Goal: Register for event/course: Sign up to attend an event or enroll in a course

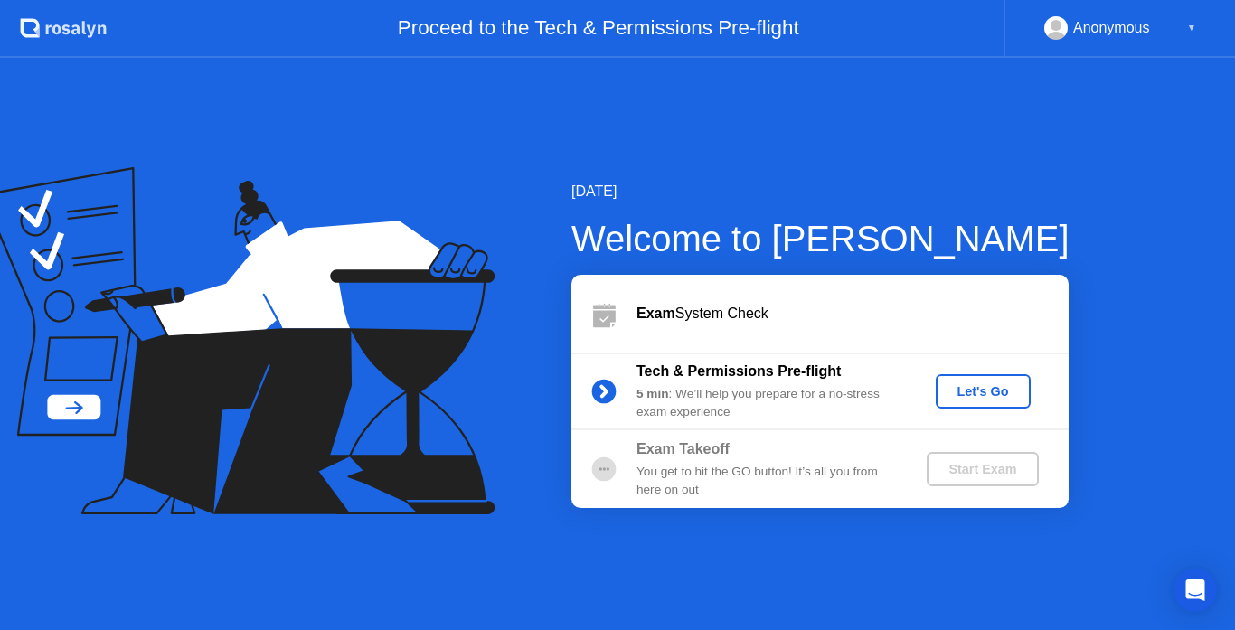
click at [979, 395] on div "Let's Go" at bounding box center [983, 391] width 80 height 14
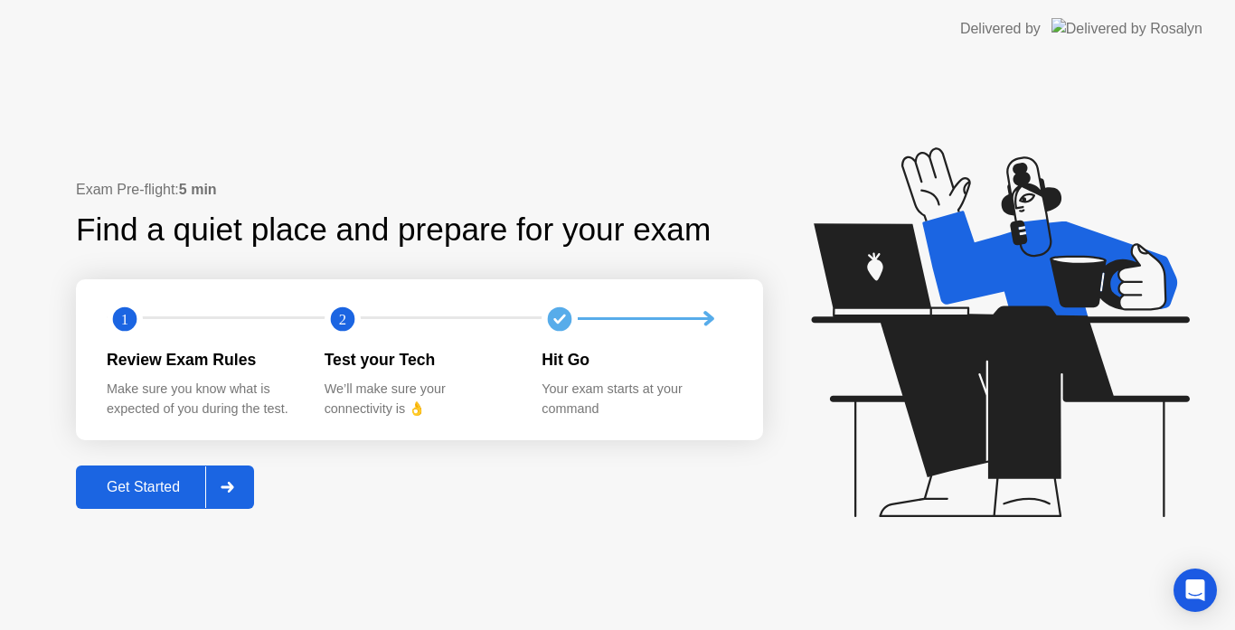
click at [150, 480] on div "Get Started" at bounding box center [143, 487] width 124 height 16
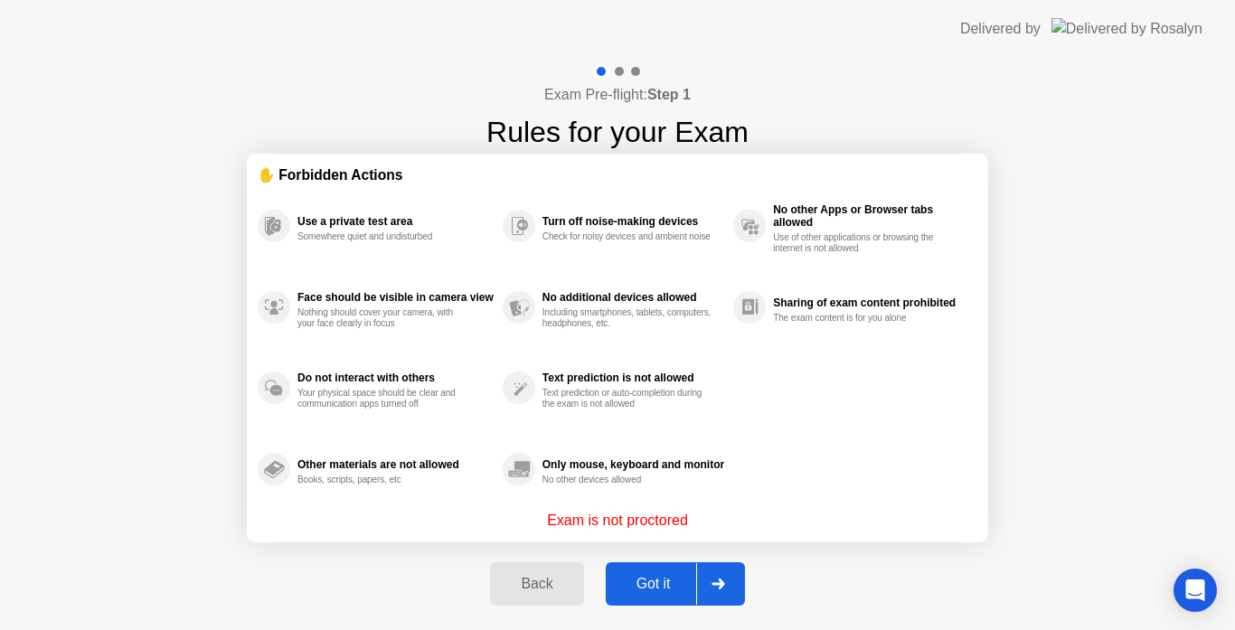
click at [669, 567] on button "Got it" at bounding box center [675, 583] width 139 height 43
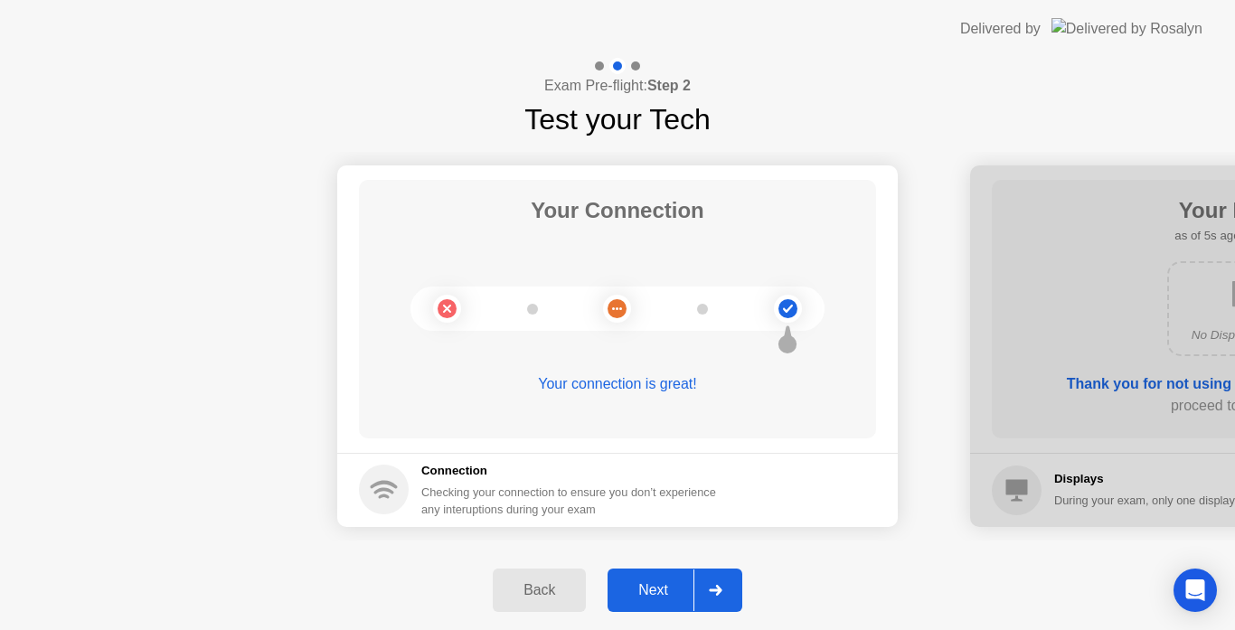
click at [710, 589] on icon at bounding box center [716, 590] width 14 height 11
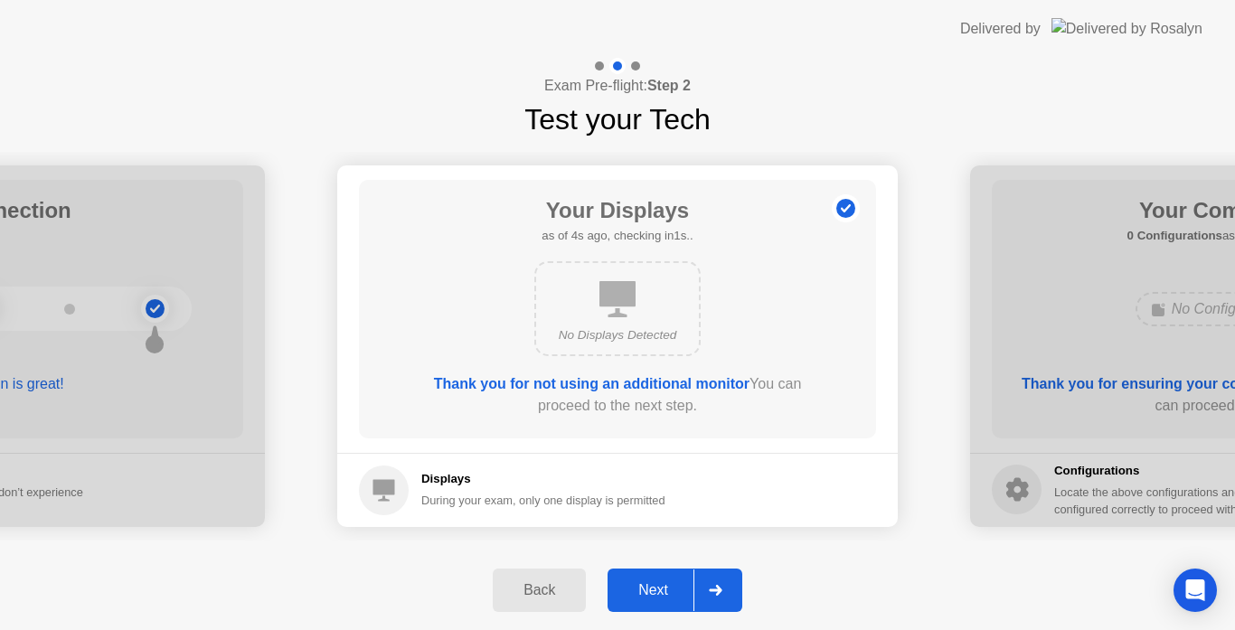
click at [714, 600] on div at bounding box center [715, 591] width 43 height 42
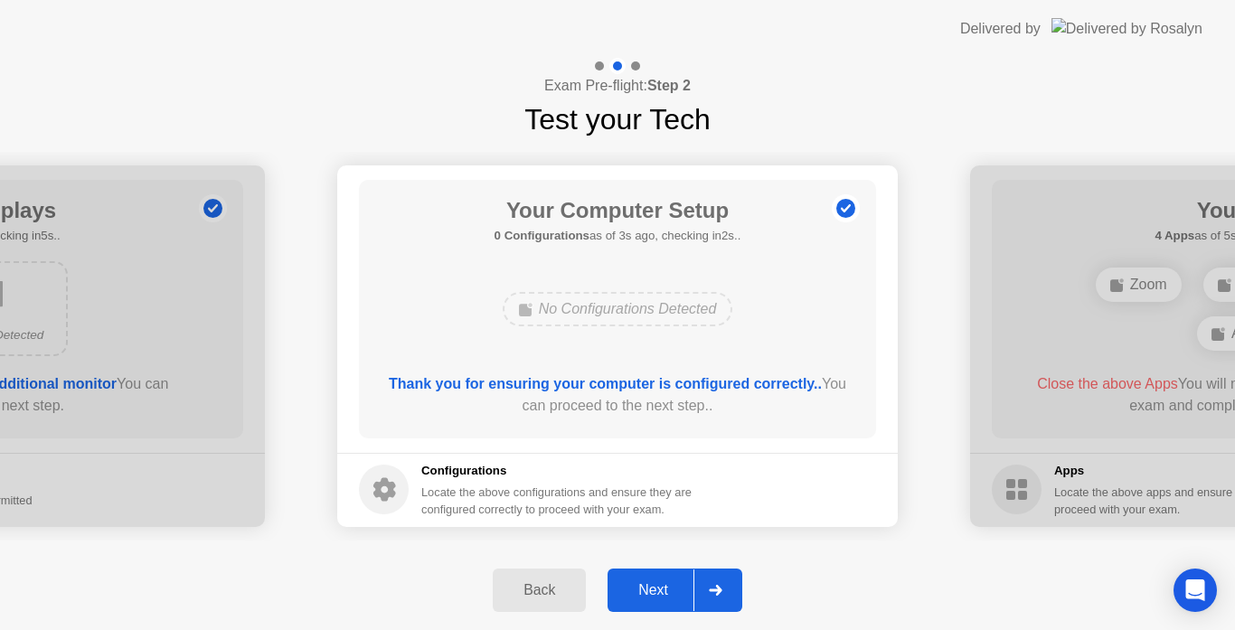
click at [714, 600] on div at bounding box center [715, 591] width 43 height 42
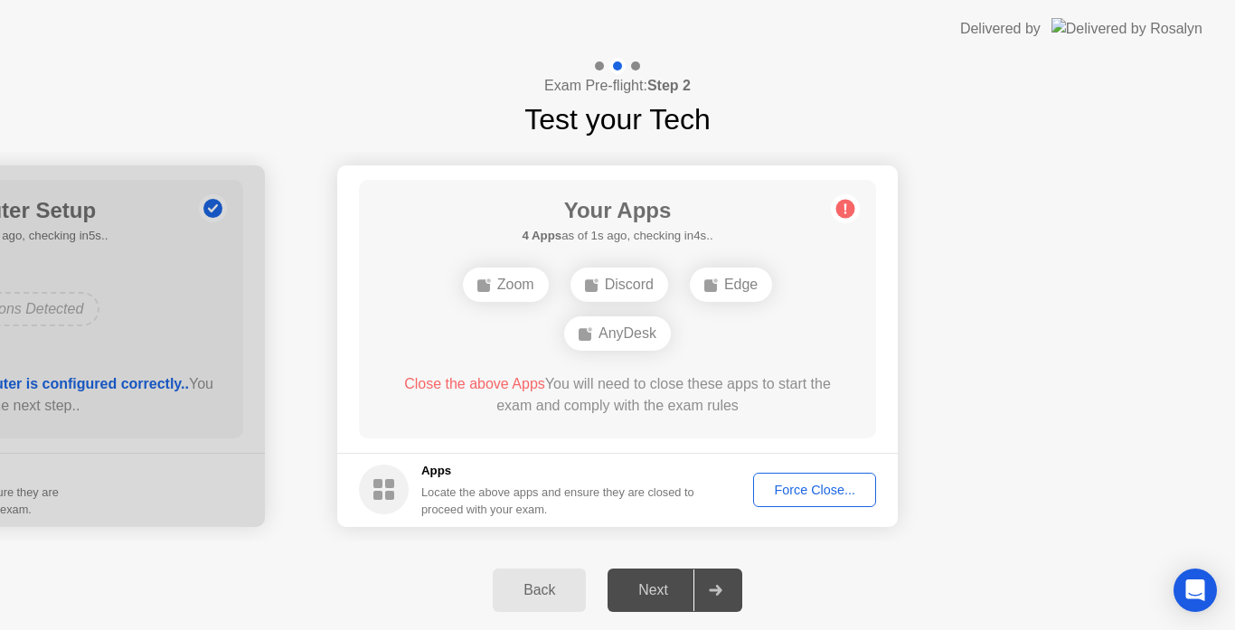
click at [780, 486] on div "Force Close..." at bounding box center [815, 490] width 110 height 14
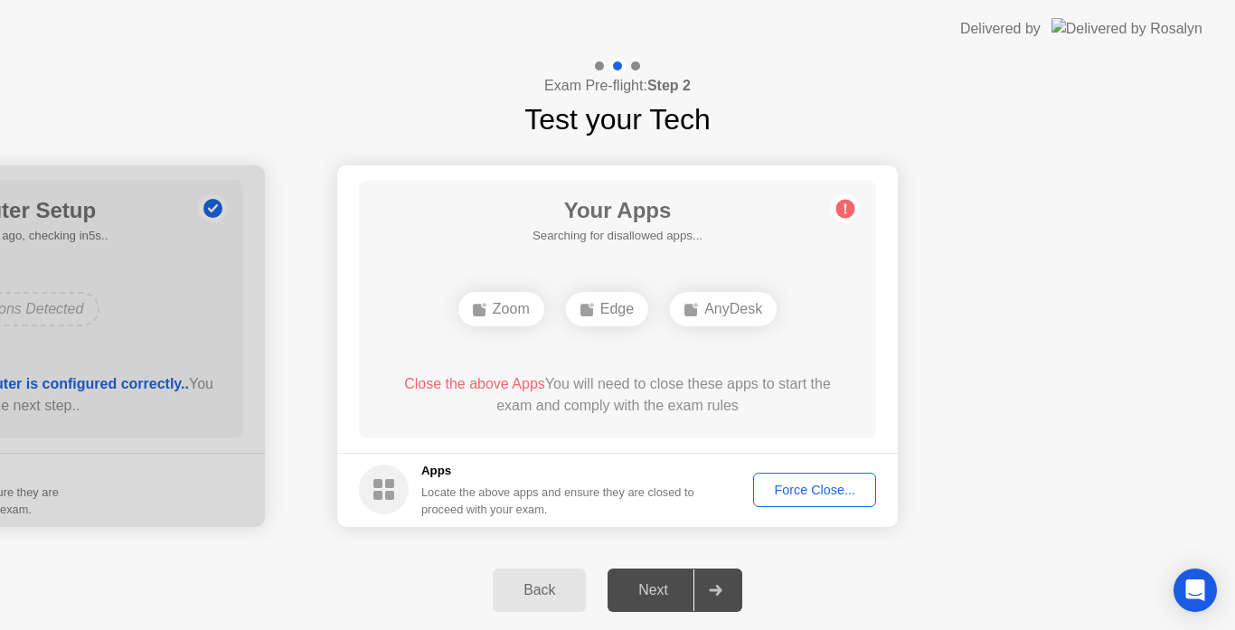
click at [771, 484] on div "Force Close..." at bounding box center [815, 490] width 110 height 14
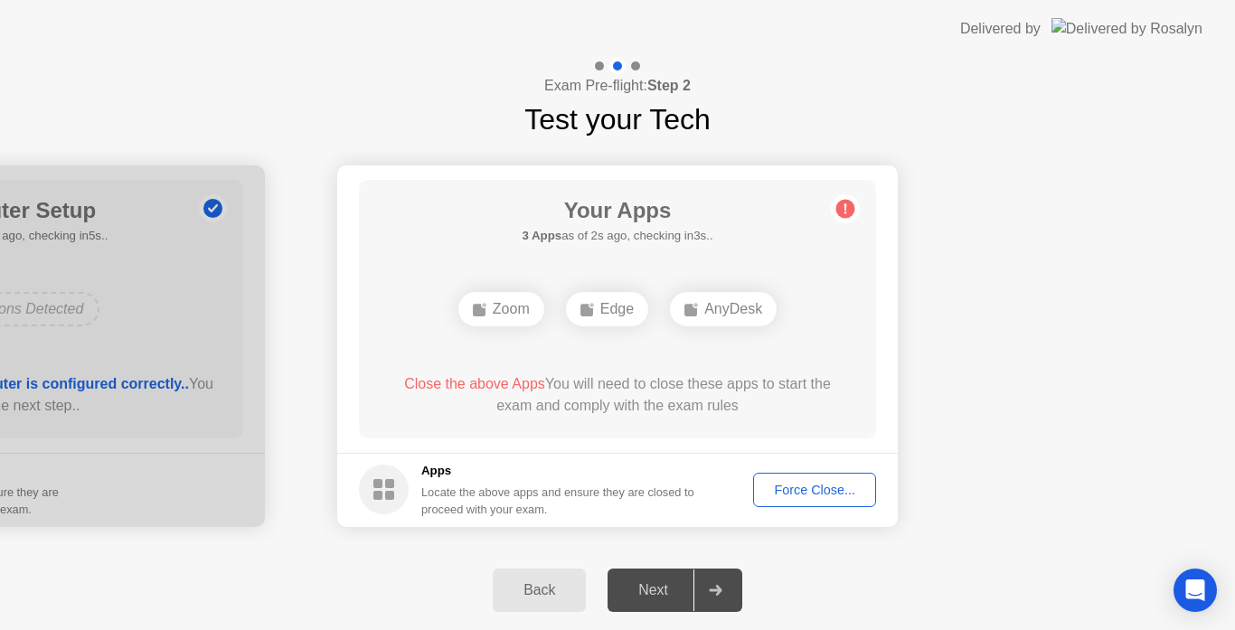
click at [686, 427] on div "Your Apps 3 Apps as of 2s ago, checking in3s.. Zoom Edge AnyDesk Close the abov…" at bounding box center [617, 309] width 517 height 259
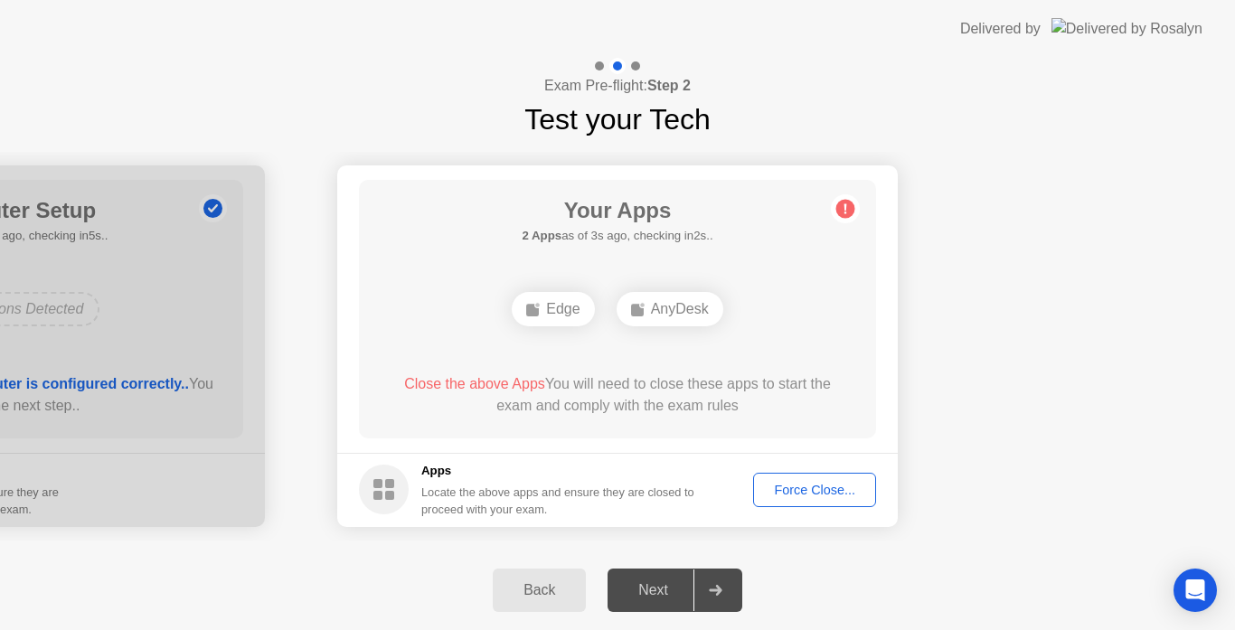
click at [774, 486] on div "Force Close..." at bounding box center [815, 490] width 110 height 14
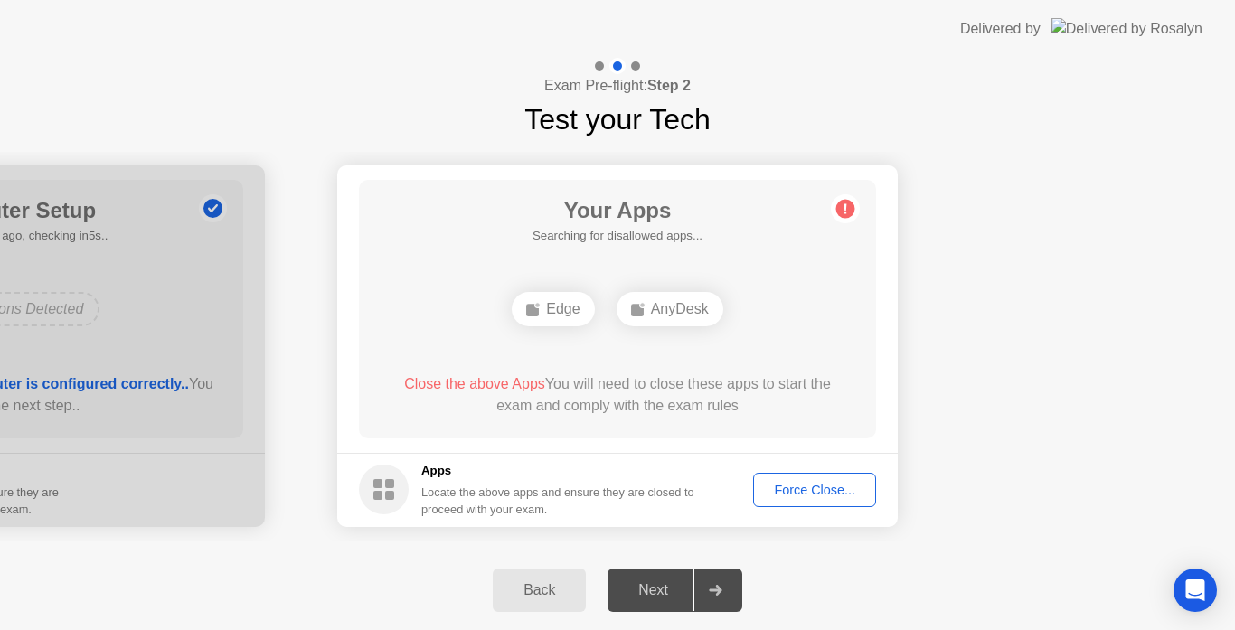
click at [797, 497] on div "Force Close..." at bounding box center [815, 490] width 110 height 14
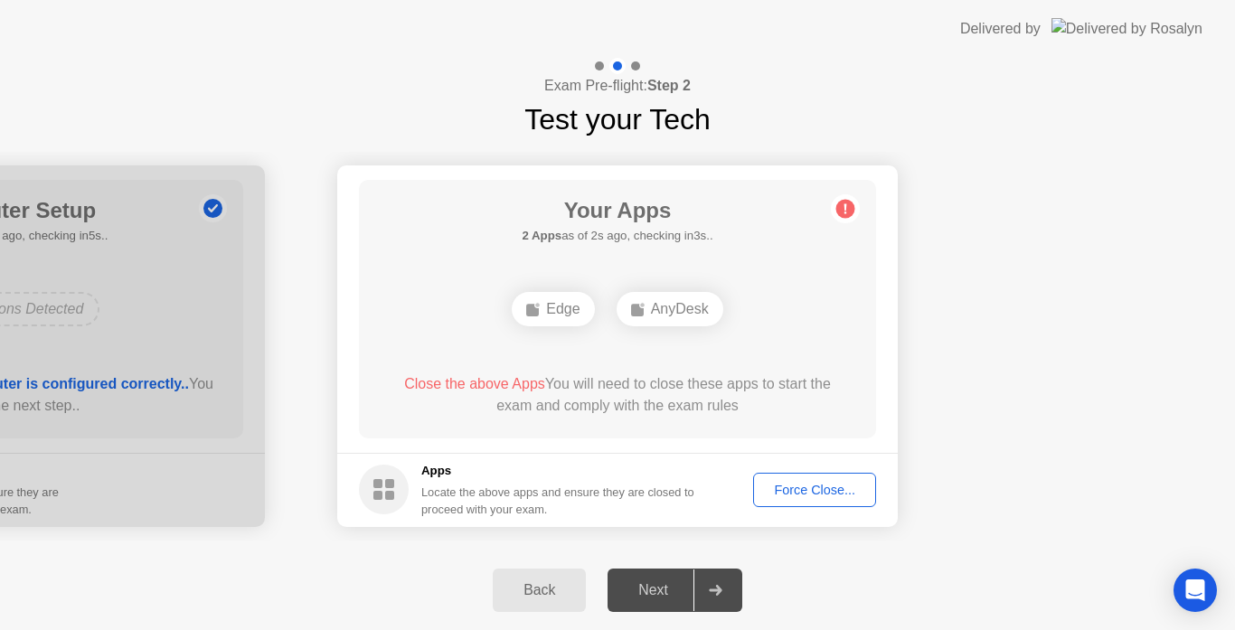
click at [533, 585] on div "Back" at bounding box center [539, 590] width 82 height 16
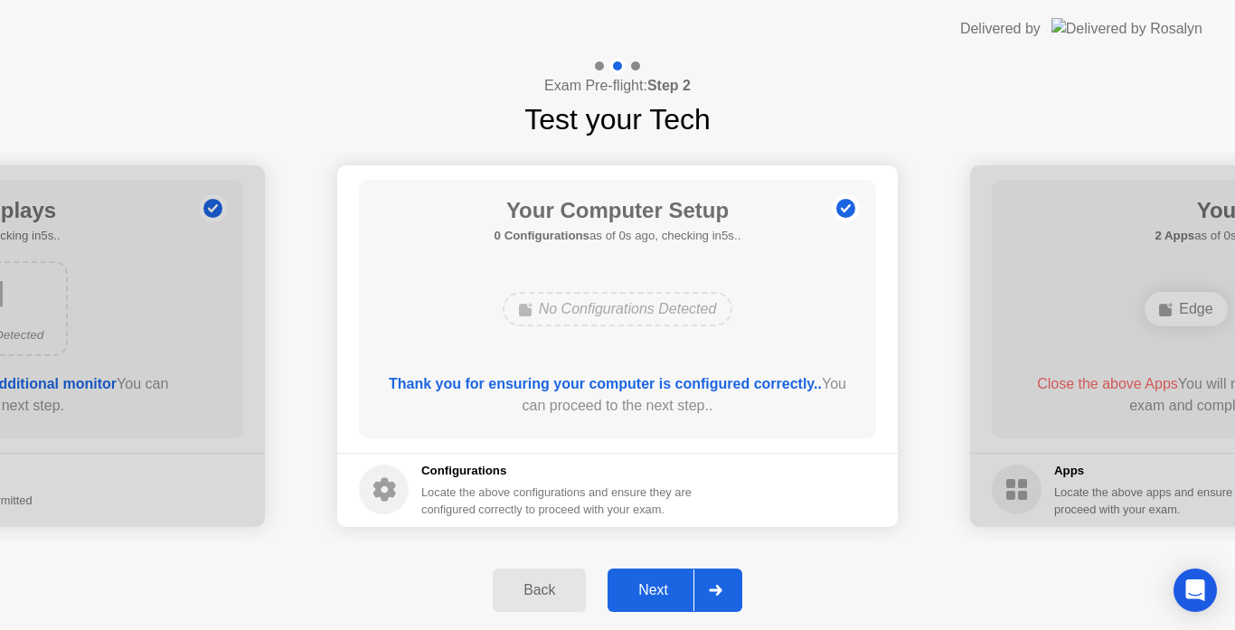
click at [697, 584] on div at bounding box center [715, 591] width 43 height 42
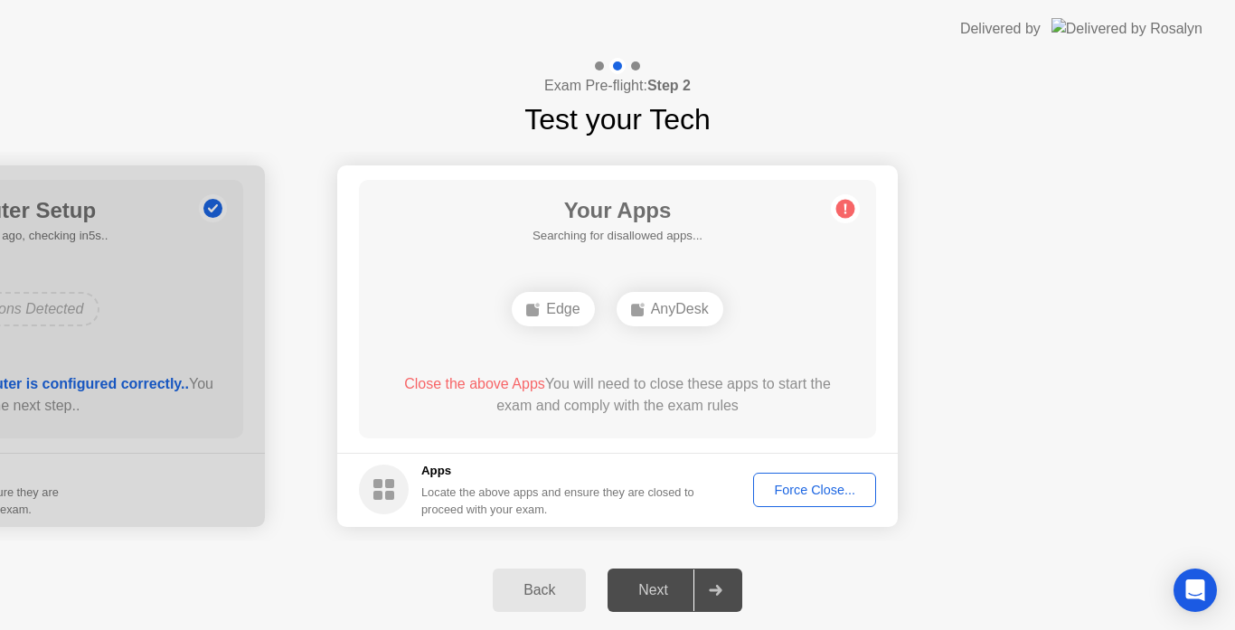
click at [662, 589] on div "Next" at bounding box center [653, 590] width 80 height 16
click at [791, 483] on div "Force Close..." at bounding box center [815, 490] width 110 height 14
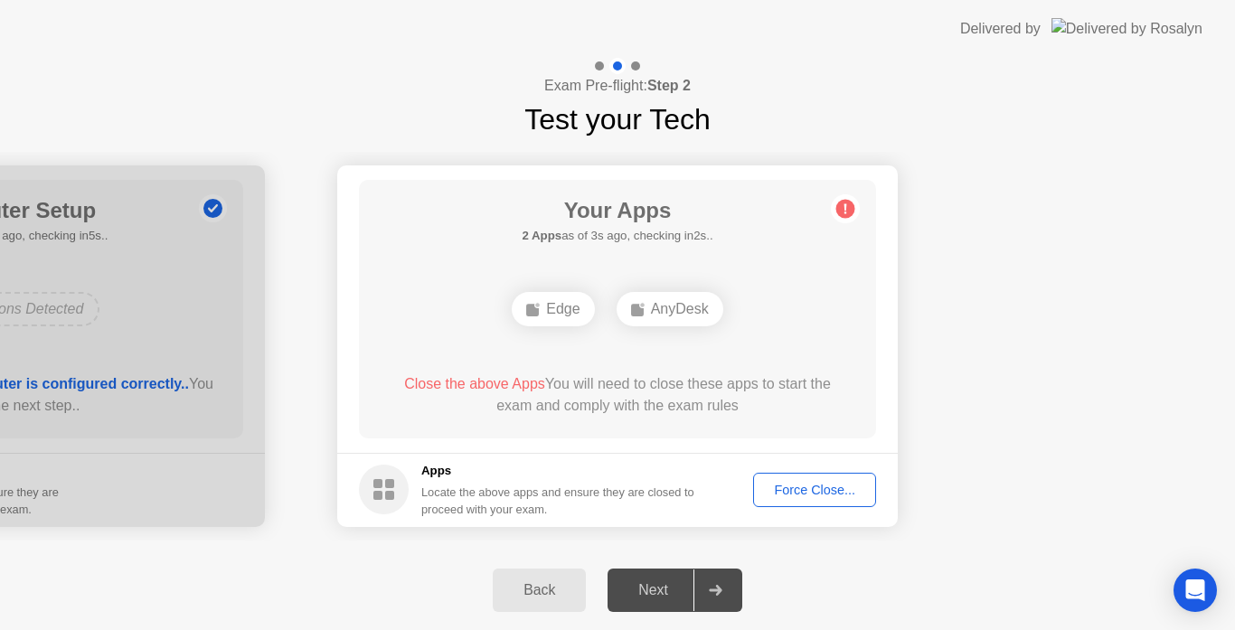
click at [740, 453] on footer "Apps Locate the above apps and ensure they are closed to proceed with your exam…" at bounding box center [617, 490] width 561 height 74
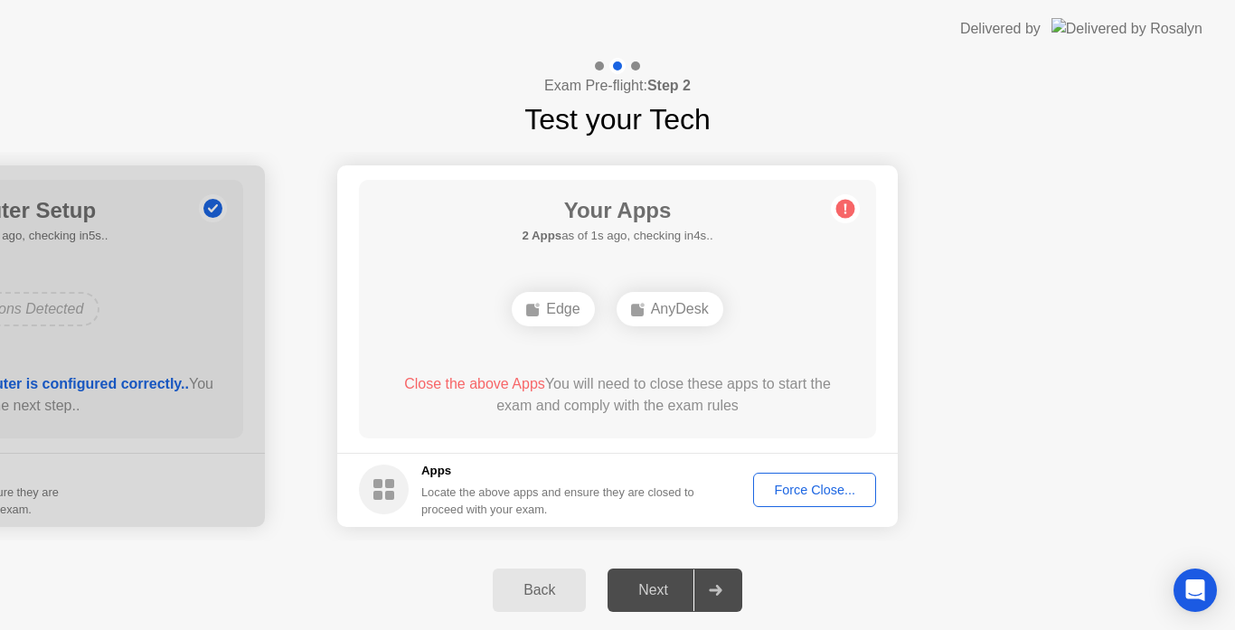
click at [1160, 59] on div "Exam Pre-flight: Step 2 Test your Tech" at bounding box center [617, 99] width 1235 height 83
click at [793, 483] on div "Force Close..." at bounding box center [815, 490] width 110 height 14
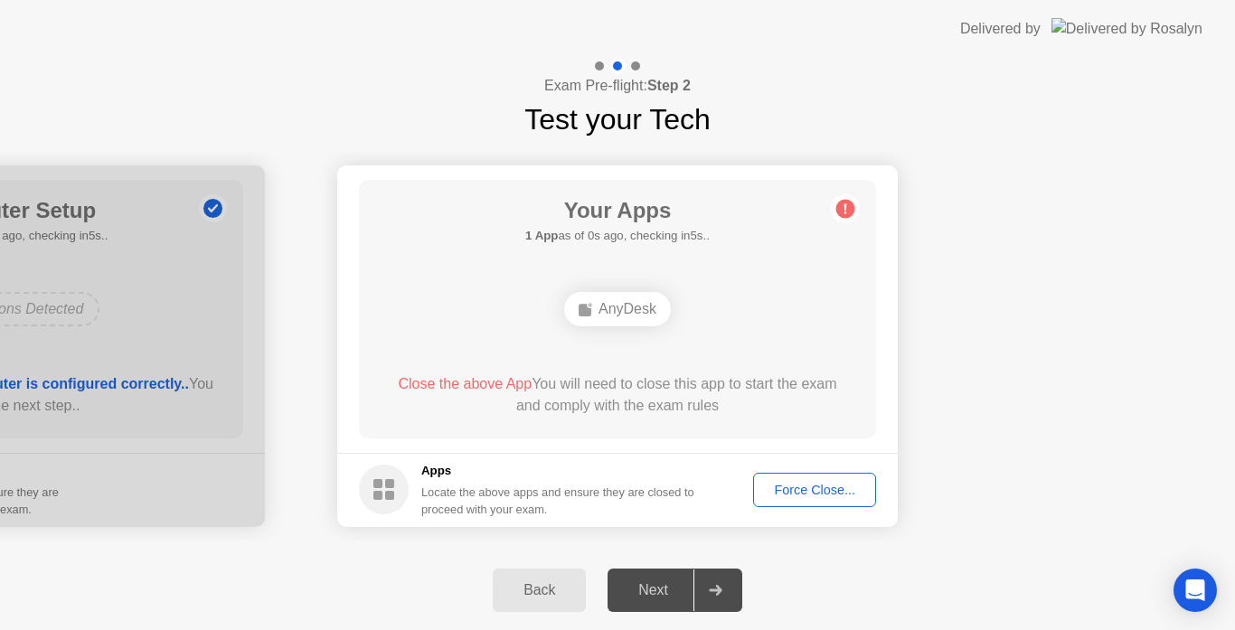
click at [659, 582] on div "Next" at bounding box center [653, 590] width 80 height 16
click at [647, 563] on div "Back Next" at bounding box center [617, 591] width 1235 height 80
click at [773, 503] on button "Force Close..." at bounding box center [814, 490] width 123 height 34
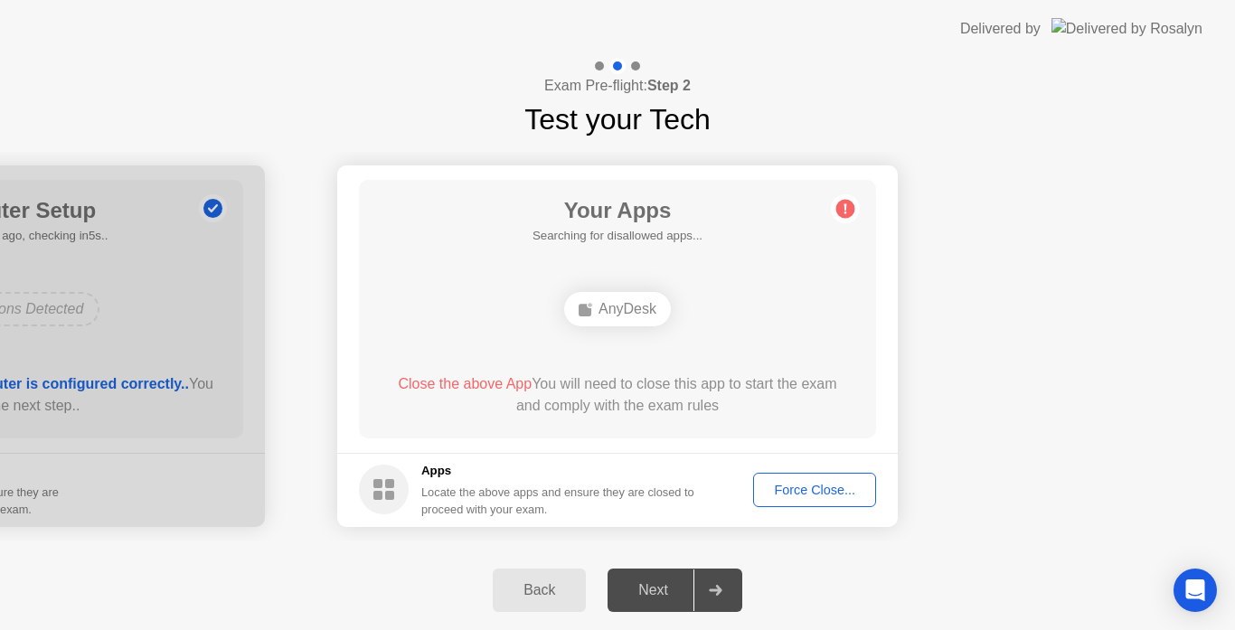
click at [557, 590] on div "Back" at bounding box center [539, 590] width 82 height 16
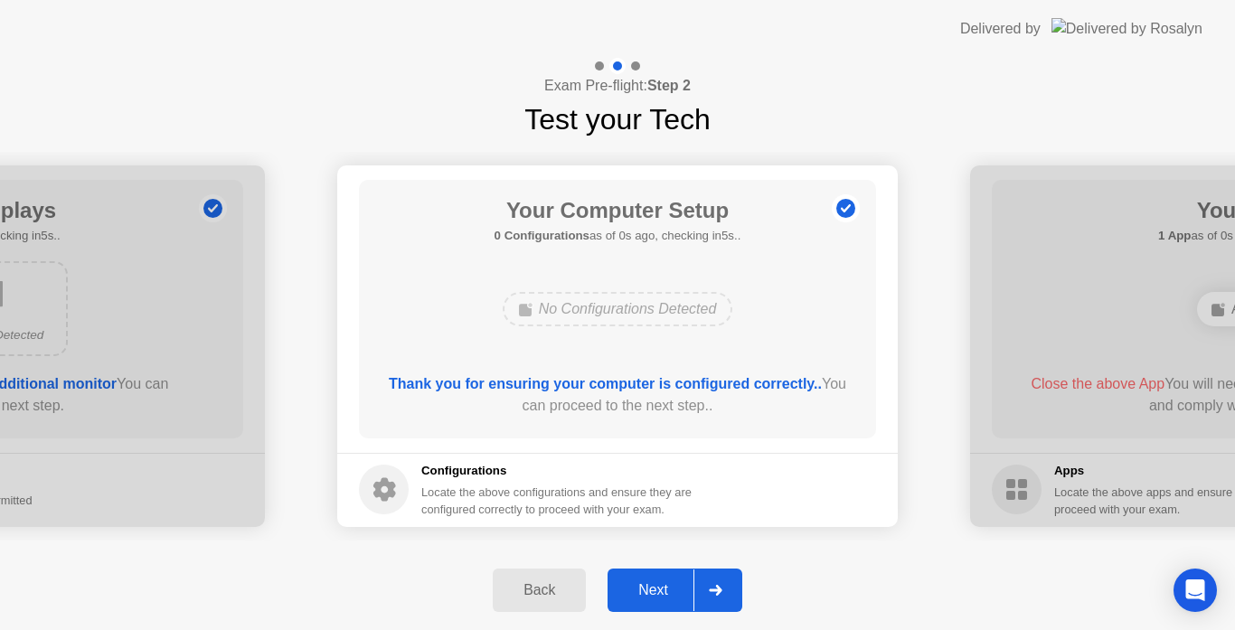
click at [652, 582] on div "Next" at bounding box center [653, 590] width 80 height 16
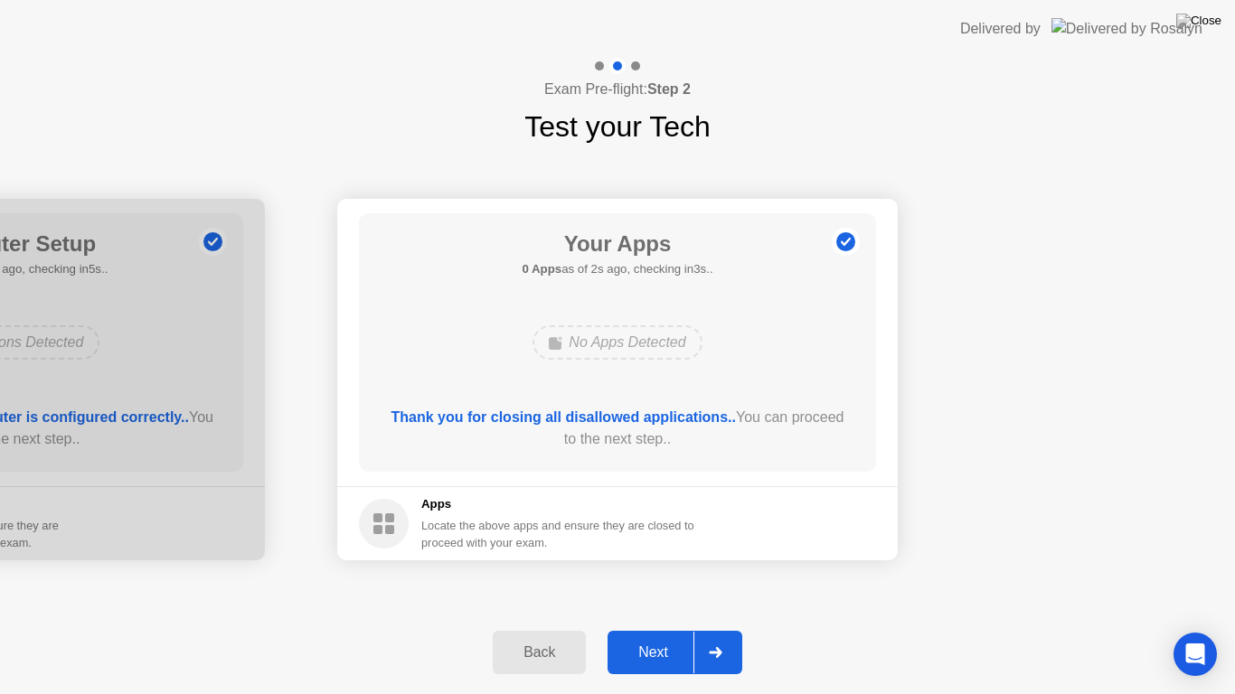
click at [695, 629] on div at bounding box center [715, 653] width 43 height 42
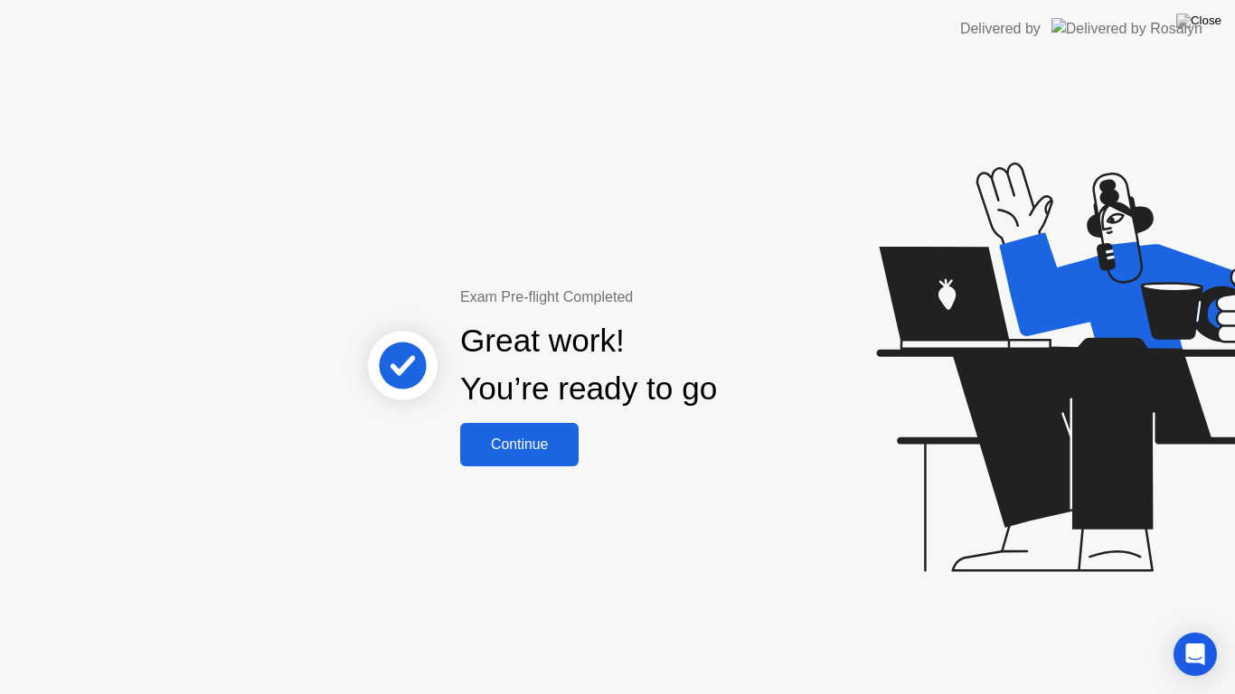
click at [609, 405] on div "Great work! You’re ready to go" at bounding box center [588, 365] width 257 height 96
click at [534, 458] on button "Continue" at bounding box center [519, 444] width 118 height 43
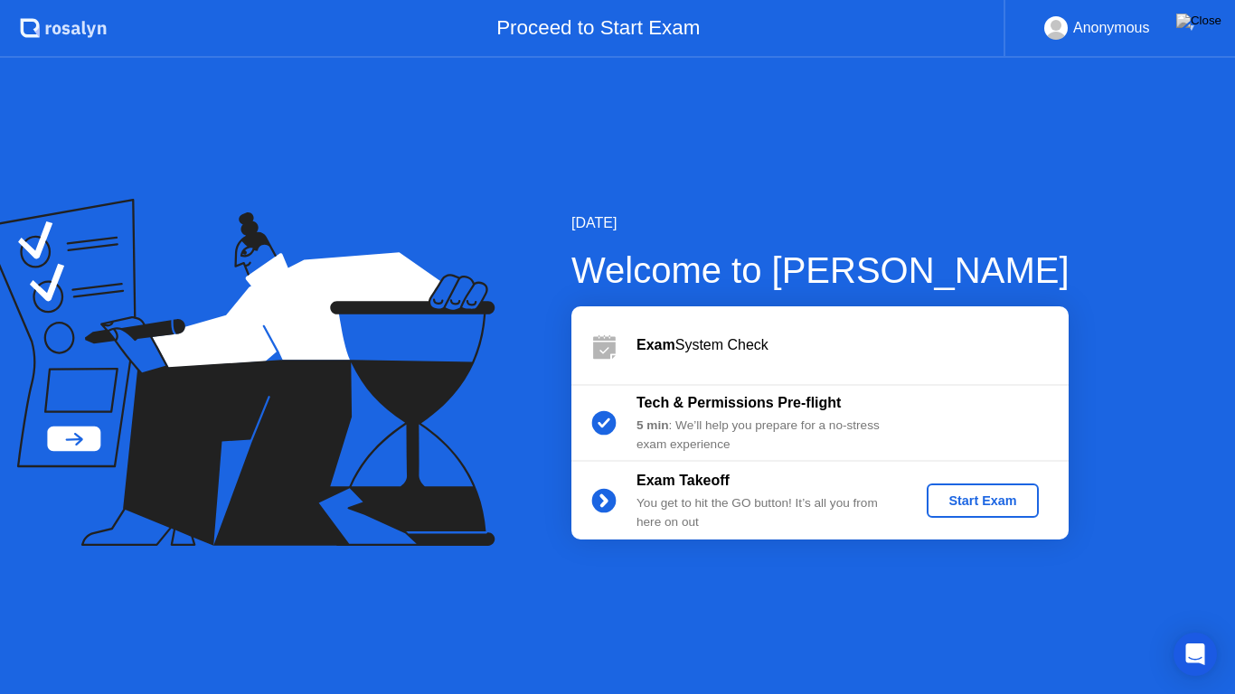
click at [938, 494] on div "Start Exam" at bounding box center [982, 501] width 97 height 14
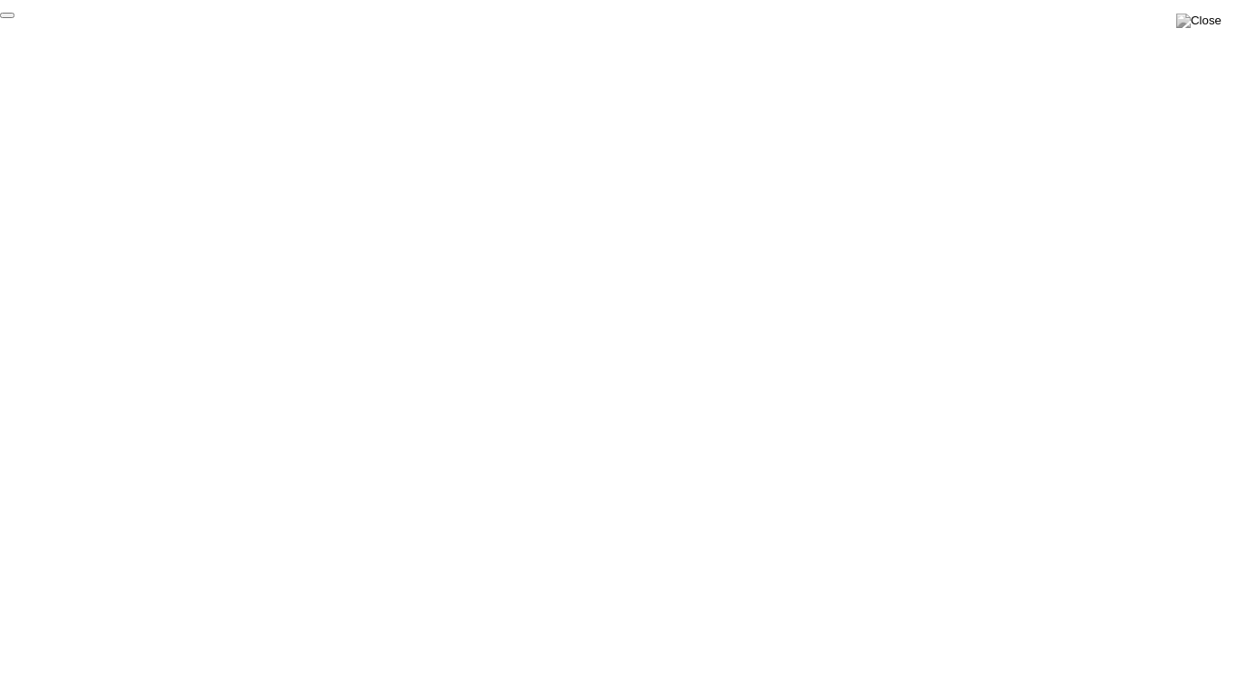
click div "End Proctoring Session"
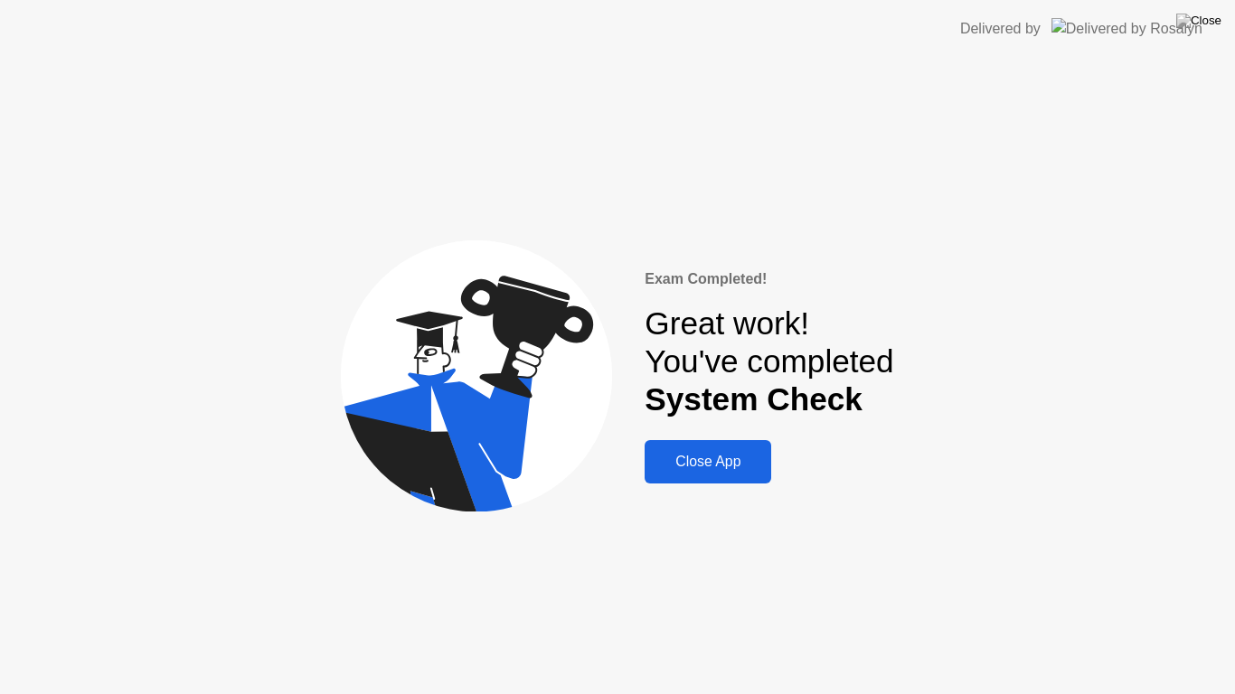
click at [724, 460] on div "Close App" at bounding box center [708, 462] width 116 height 16
